Goal: Check status

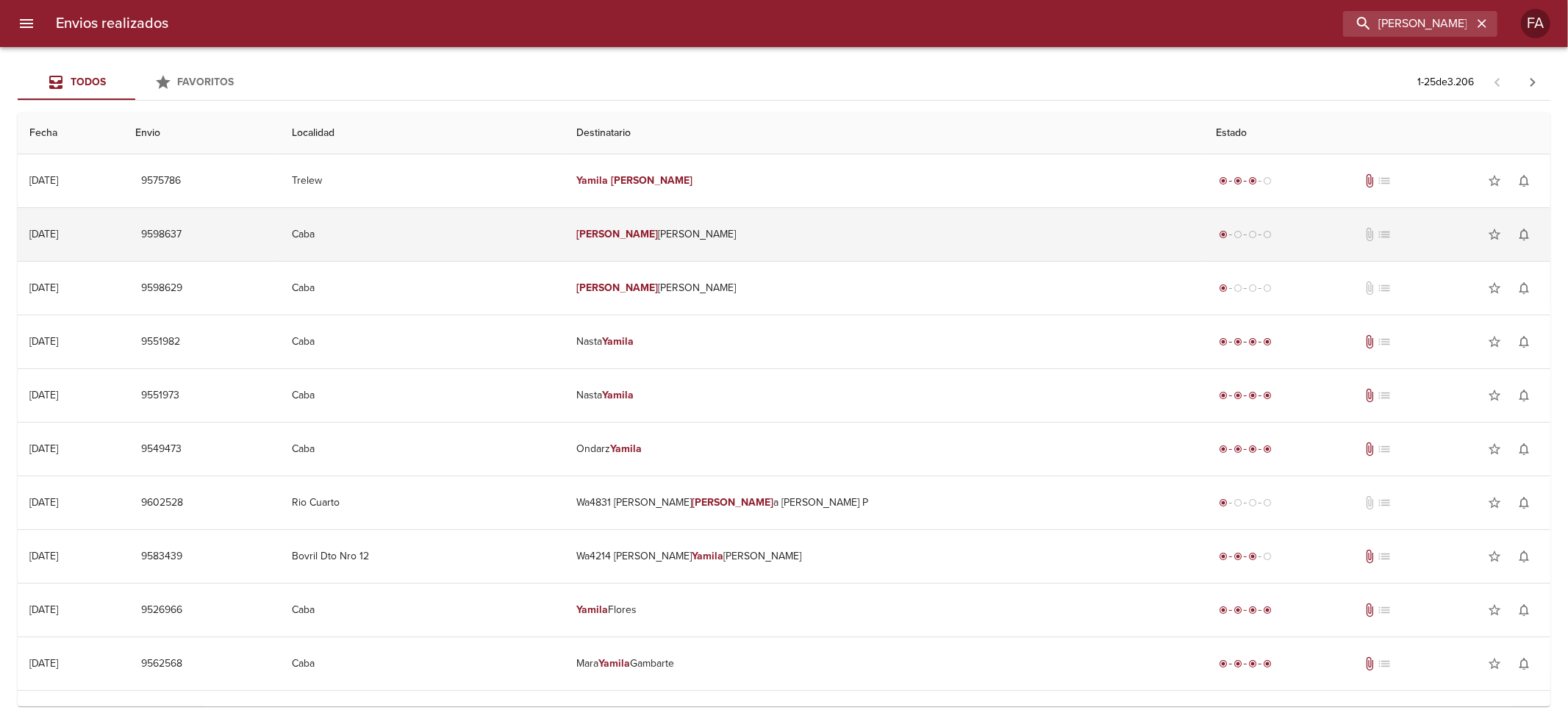
drag, startPoint x: 1415, startPoint y: 9, endPoint x: 456, endPoint y: 224, distance: 982.8
click at [599, 0] on div "Envios realizados [PERSON_NAME] FA Todos Favoritos 1 - 25 de 3.206 Fecha Envio …" at bounding box center [784, 0] width 1568 height 0
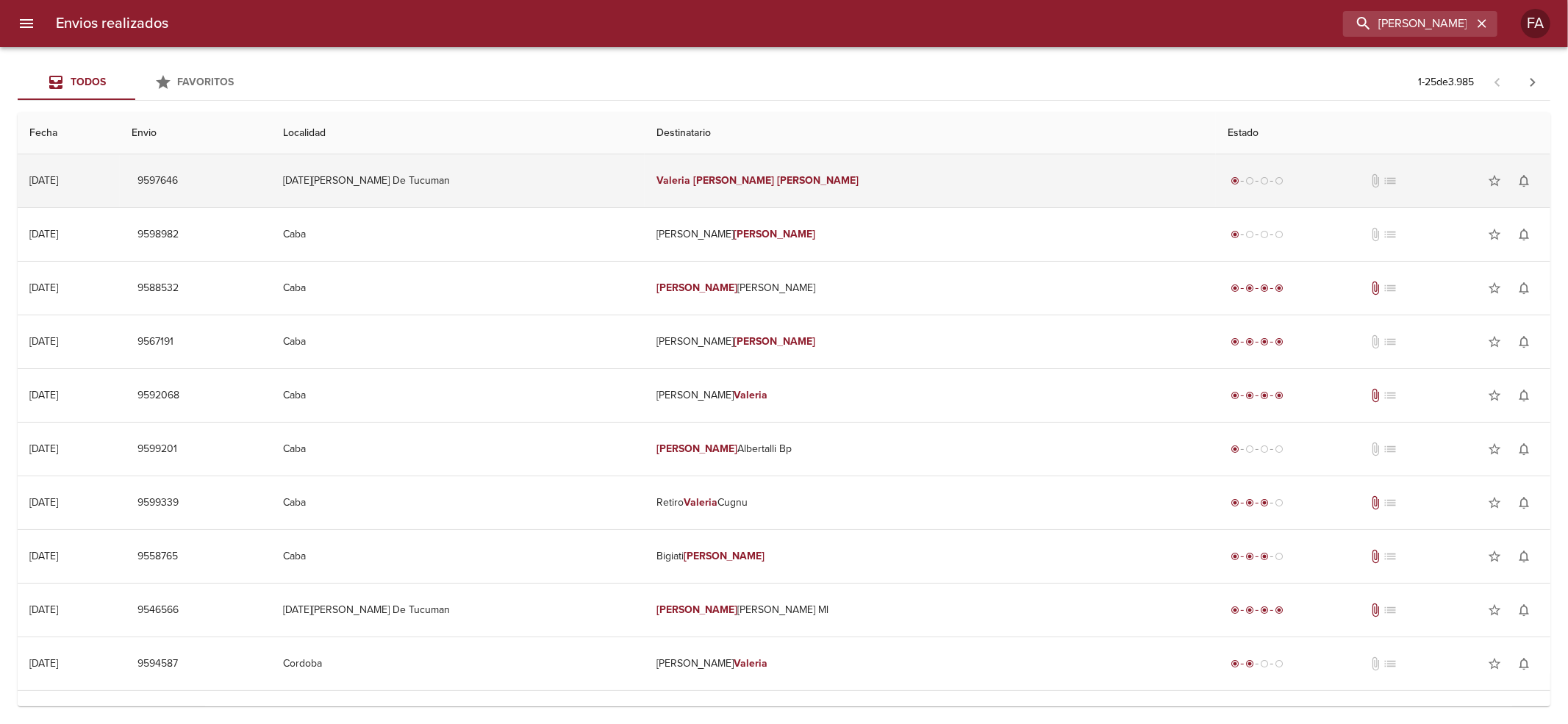
click at [829, 182] on td "[PERSON_NAME]" at bounding box center [930, 180] width 571 height 53
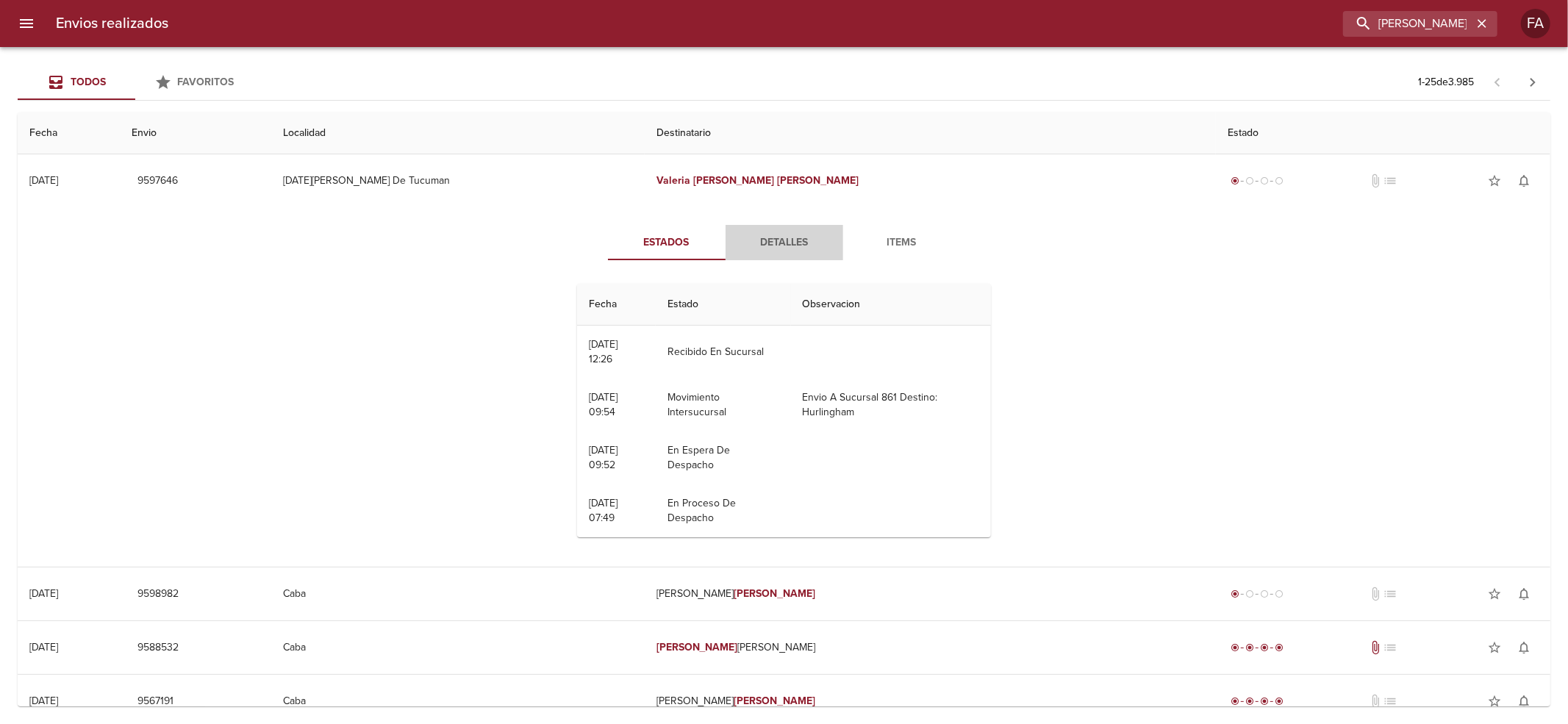
click at [786, 231] on button "Detalles" at bounding box center [784, 242] width 117 height 35
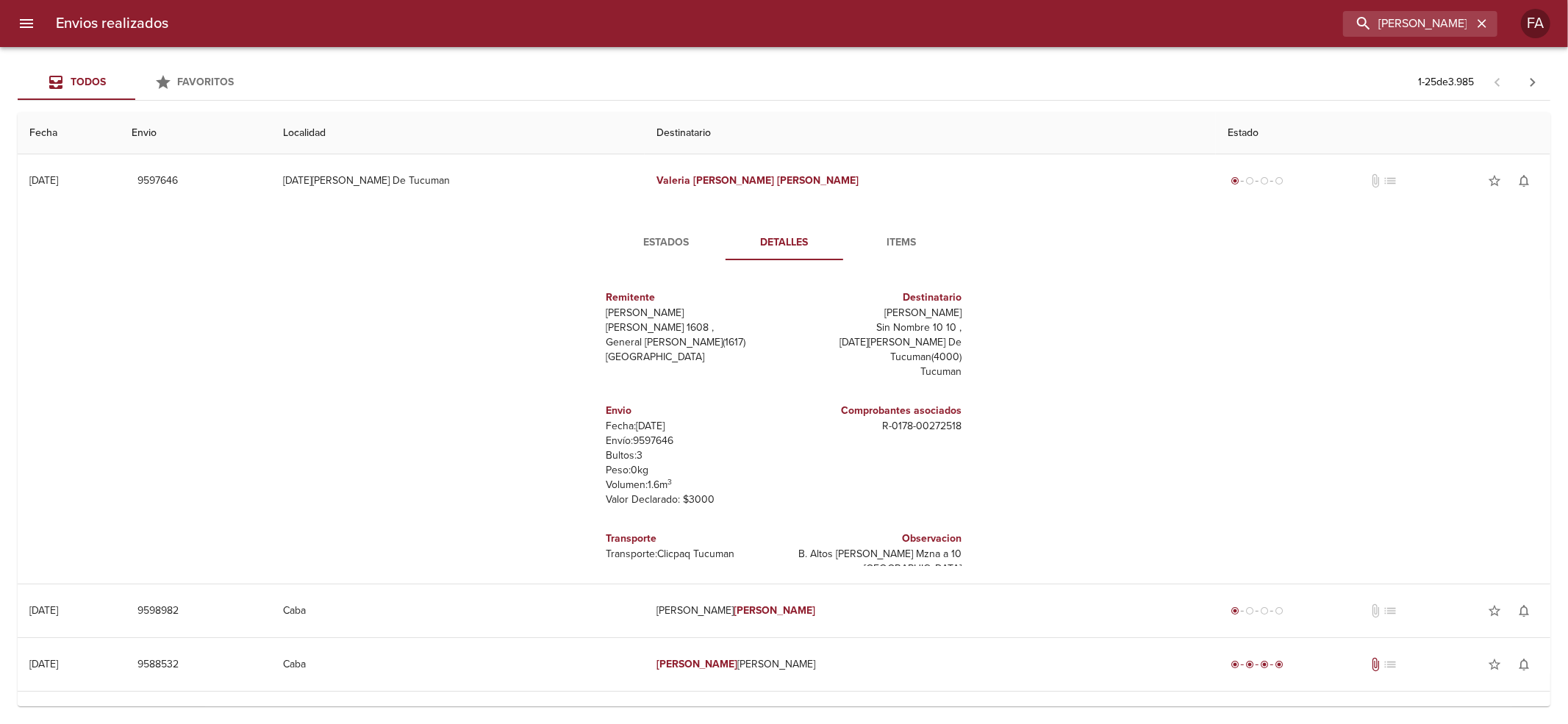
click at [628, 434] on p "Envío: 9597646" at bounding box center [693, 441] width 172 height 15
click at [629, 434] on p "Envío: 9597646" at bounding box center [693, 441] width 172 height 15
copy p "9597646"
click at [1359, 24] on input "[PERSON_NAME]" at bounding box center [1377, 24] width 188 height 26
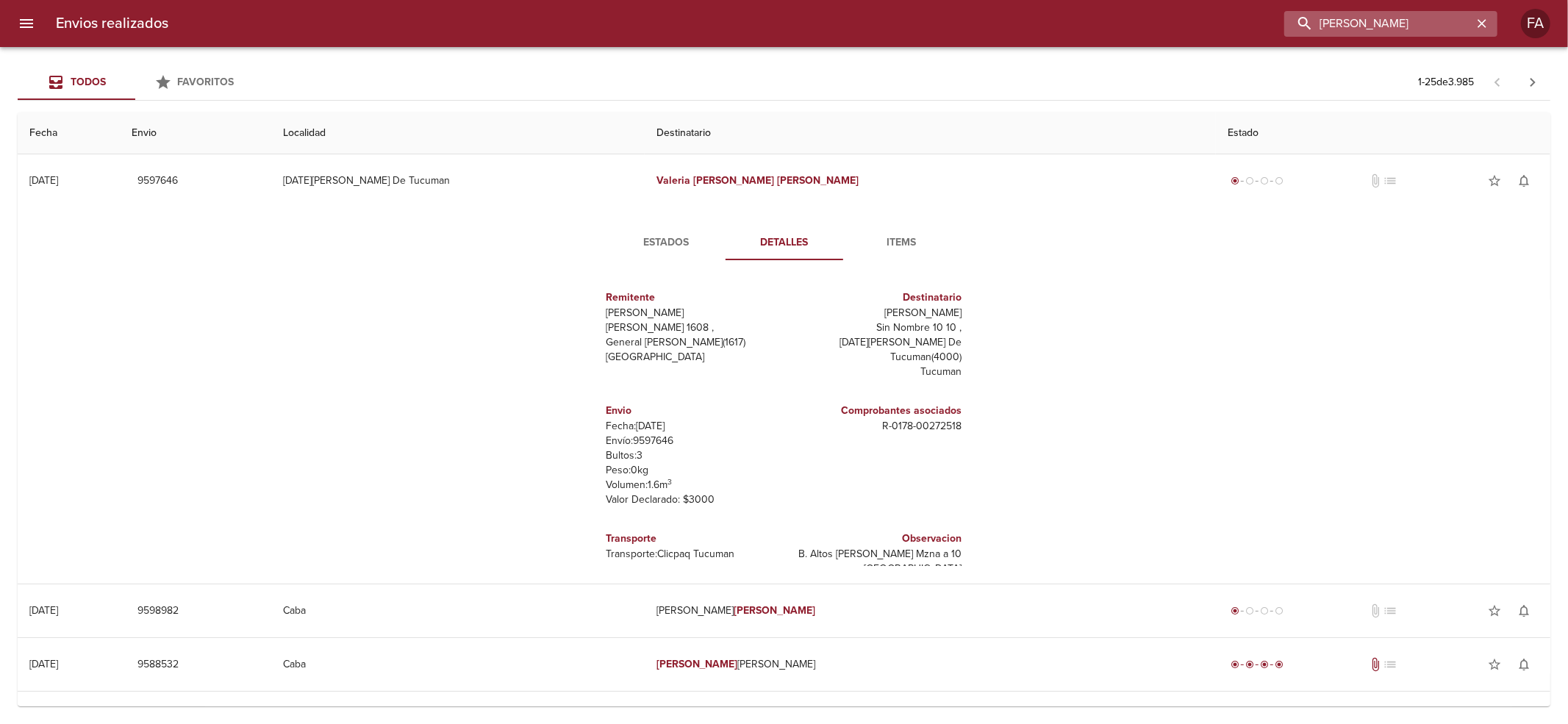
click at [1359, 24] on input "[PERSON_NAME]" at bounding box center [1377, 24] width 188 height 26
paste input "[PERSON_NAME] BP"
type input "[PERSON_NAME] BP"
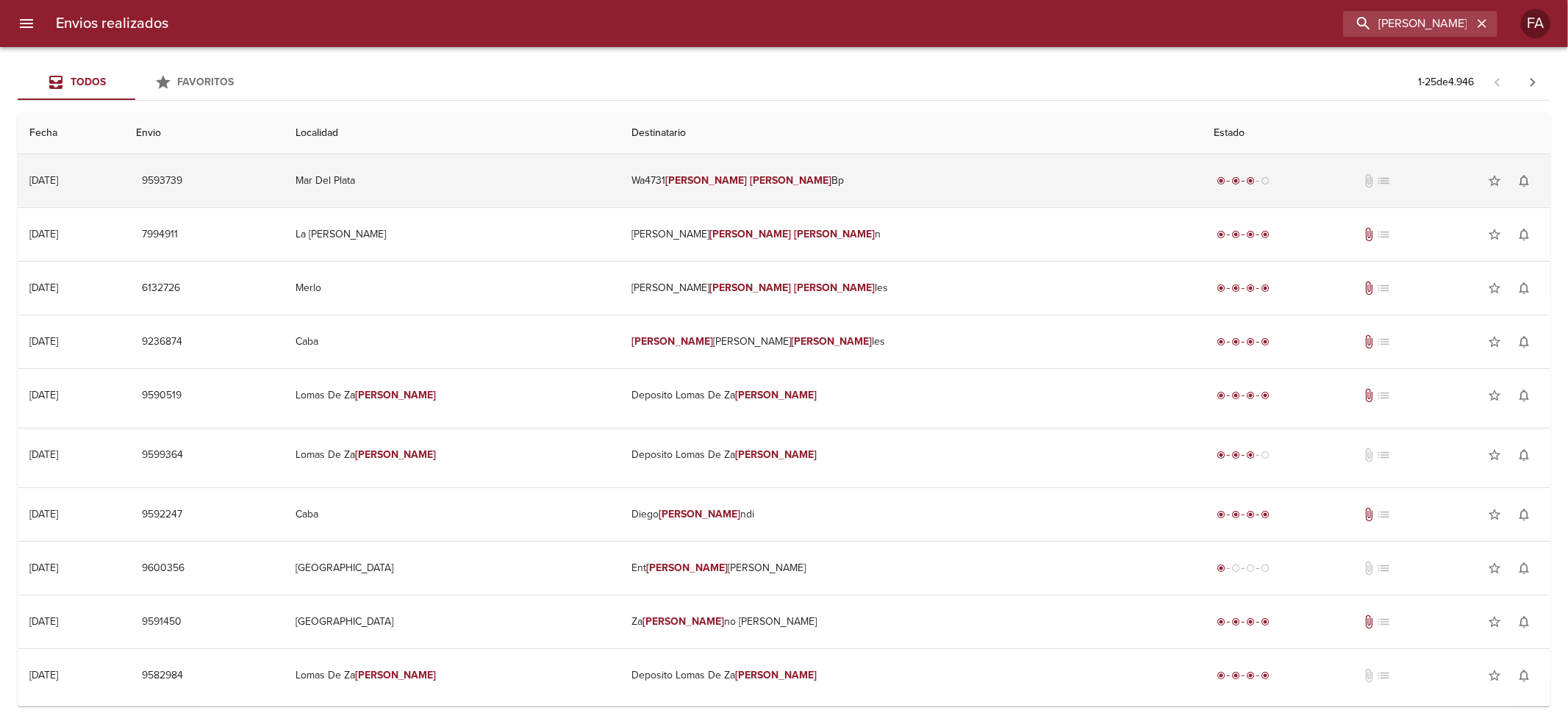
click at [876, 197] on td "Wa4731 [PERSON_NAME] Bp" at bounding box center [910, 180] width 582 height 53
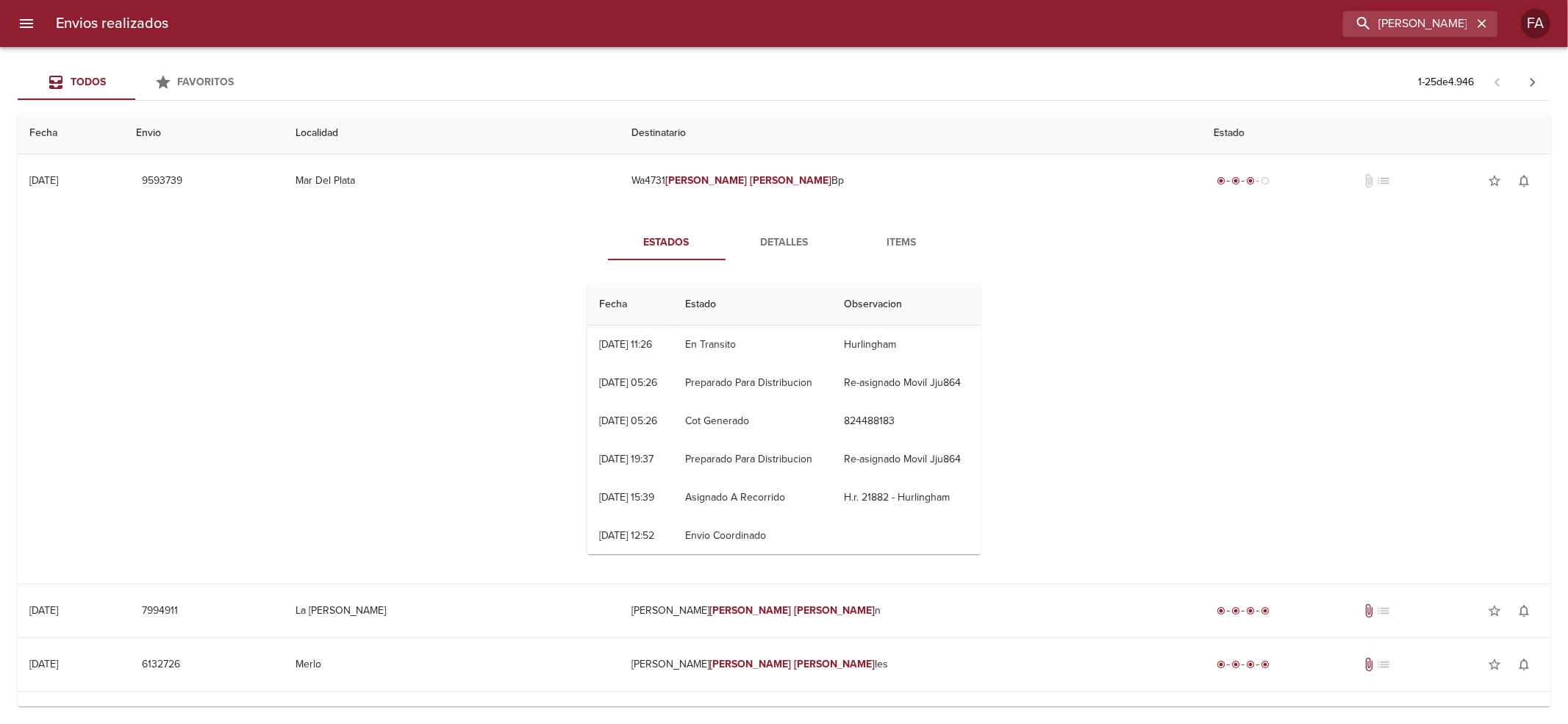
click at [751, 229] on button "Detalles" at bounding box center [784, 242] width 117 height 35
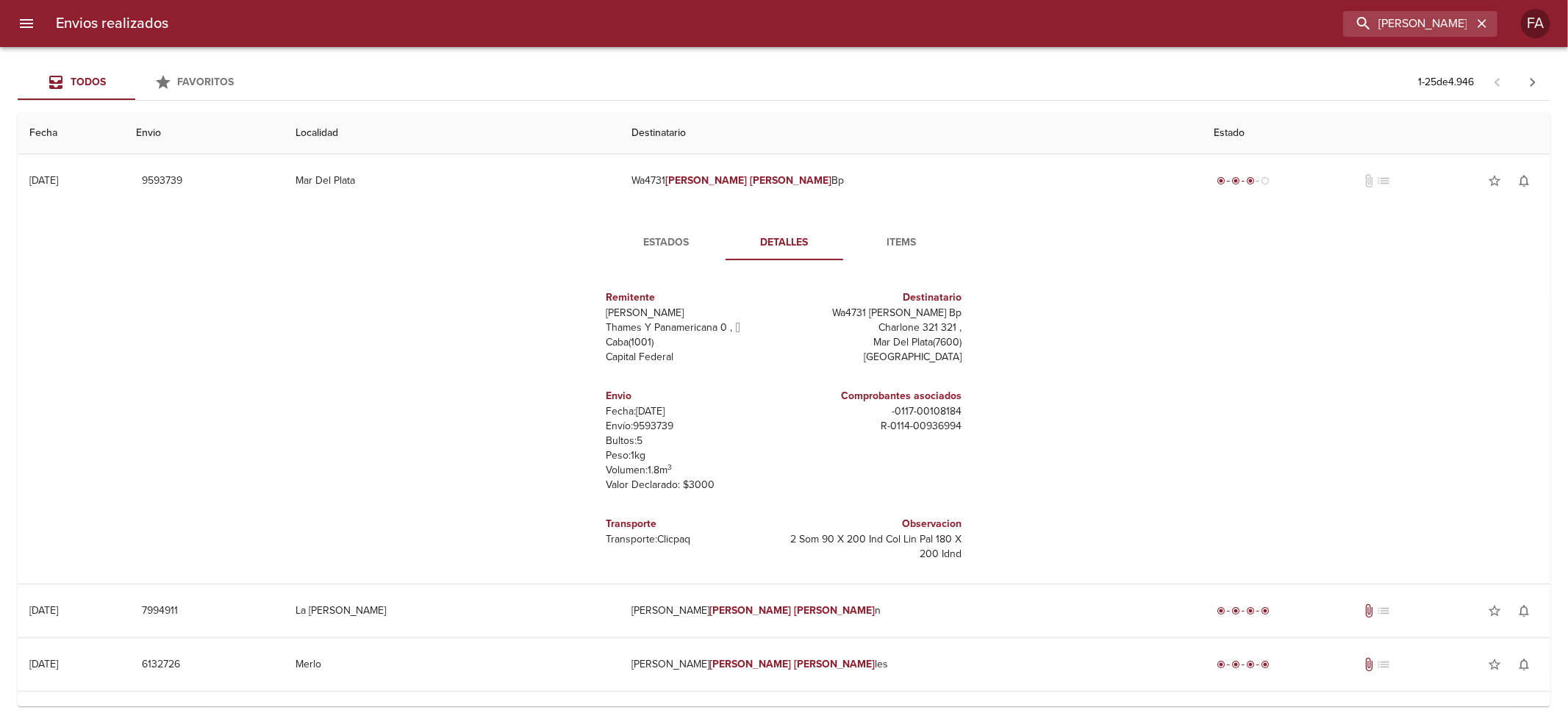
scroll to position [6, 0]
